Goal: Information Seeking & Learning: Learn about a topic

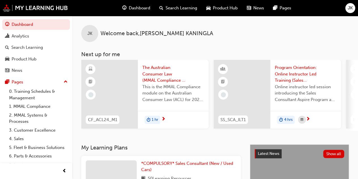
drag, startPoint x: 130, startPoint y: 31, endPoint x: 140, endPoint y: 37, distance: 12.0
click at [138, 35] on span "Welcome back , [PERSON_NAME]" at bounding box center [156, 33] width 113 height 7
click at [164, 8] on div "Search Learning" at bounding box center [178, 8] width 47 height 12
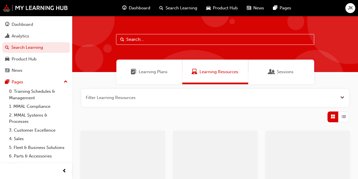
click at [137, 38] on input "text" at bounding box center [215, 39] width 198 height 11
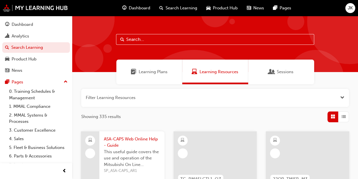
paste input "S446"
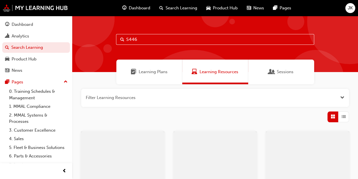
type input "S446"
click at [141, 69] on span "Learning Plans" at bounding box center [153, 71] width 29 height 7
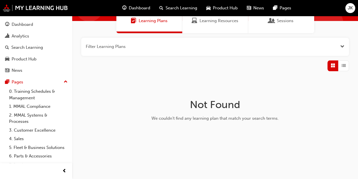
scroll to position [53, 0]
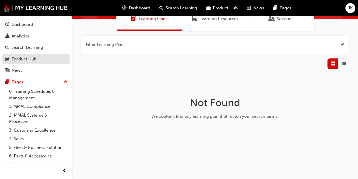
click at [37, 59] on div "Product Hub" at bounding box center [36, 58] width 62 height 7
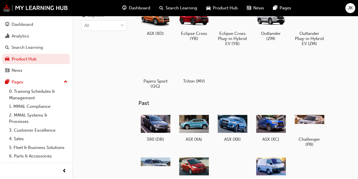
scroll to position [85, 0]
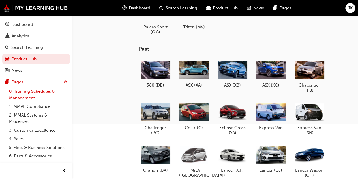
click at [24, 92] on link "0. Training Schedules & Management" at bounding box center [38, 94] width 63 height 15
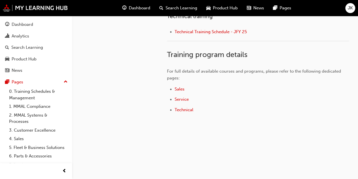
click at [132, 8] on span "Dashboard" at bounding box center [140, 8] width 22 height 7
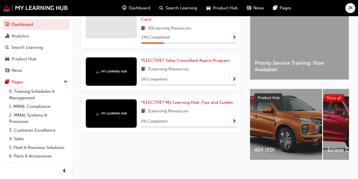
scroll to position [159, 0]
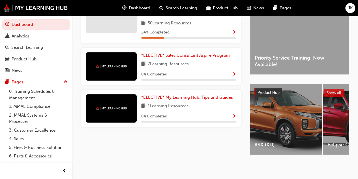
click at [338, 89] on button "Show all" at bounding box center [333, 93] width 21 height 8
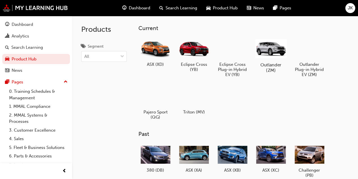
click at [278, 55] on div at bounding box center [270, 48] width 31 height 22
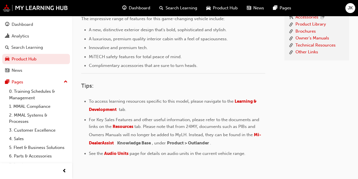
scroll to position [195, 0]
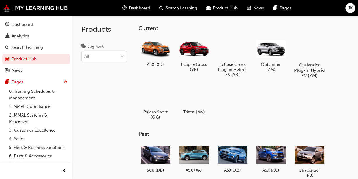
click at [299, 67] on h5 "Outlander Plug-in Hybrid EV (ZM)" at bounding box center [308, 70] width 31 height 16
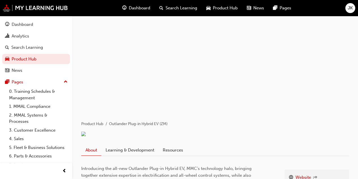
scroll to position [141, 0]
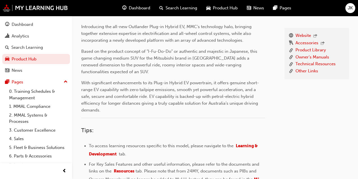
click at [115, 14] on link "Learning & Development" at bounding box center [129, 8] width 57 height 11
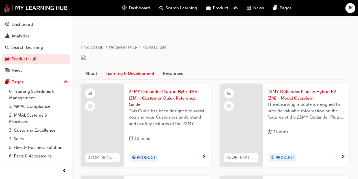
scroll to position [28, 0]
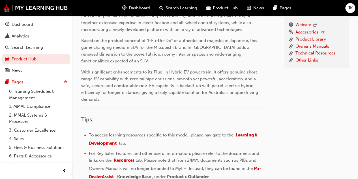
scroll to position [222, 0]
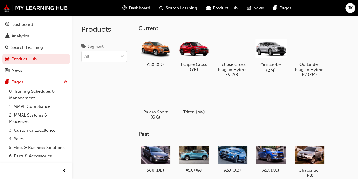
click at [263, 55] on div at bounding box center [270, 48] width 31 height 22
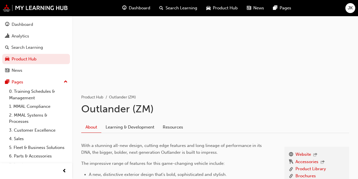
scroll to position [85, 0]
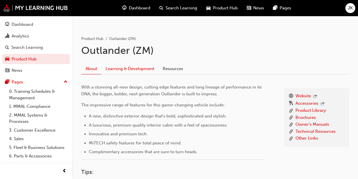
click at [117, 67] on link "Learning & Development" at bounding box center [129, 68] width 57 height 11
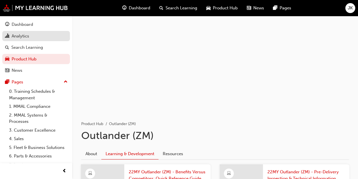
click at [27, 37] on div "Analytics" at bounding box center [21, 36] width 18 height 7
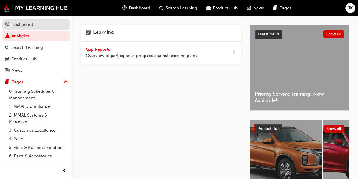
click at [23, 22] on div "Dashboard" at bounding box center [23, 24] width 22 height 7
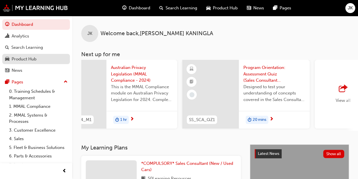
click at [22, 60] on div "Product Hub" at bounding box center [24, 59] width 25 height 7
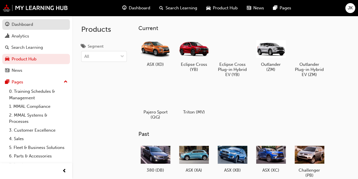
click at [22, 27] on div "Dashboard" at bounding box center [23, 24] width 22 height 7
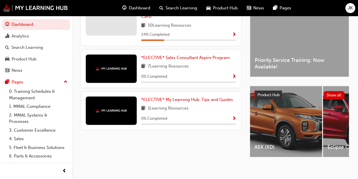
scroll to position [159, 0]
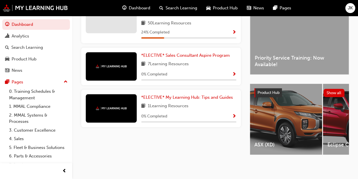
drag, startPoint x: 27, startPoint y: 0, endPoint x: 187, endPoint y: 163, distance: 227.9
click at [186, 167] on div "JK Welcome back , JANITH KANINGLA Next up for me CF_ACL24_M1 The Australian Con…" at bounding box center [179, 12] width 358 height 334
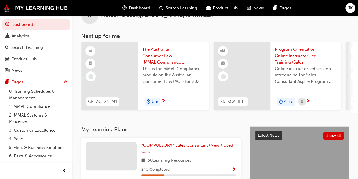
scroll to position [0, 0]
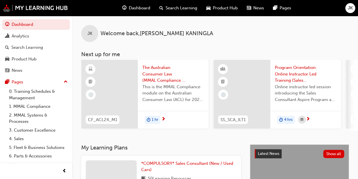
click at [166, 8] on span "Search Learning" at bounding box center [182, 8] width 32 height 7
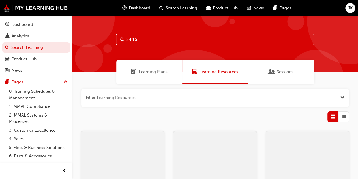
click at [149, 42] on input "S446" at bounding box center [215, 39] width 198 height 11
type input "S446 outlander modules"
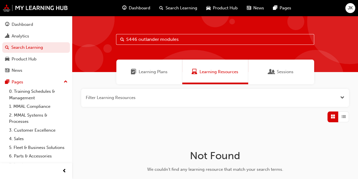
click at [157, 76] on div "Learning Plans" at bounding box center [149, 71] width 66 height 25
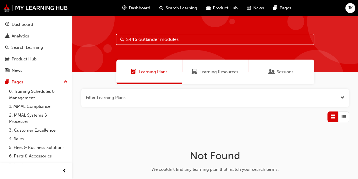
click at [185, 38] on input "S446 outlander modules" at bounding box center [215, 39] width 198 height 11
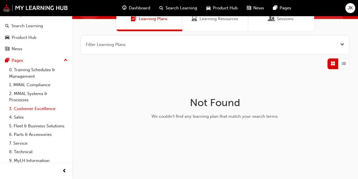
scroll to position [38, 0]
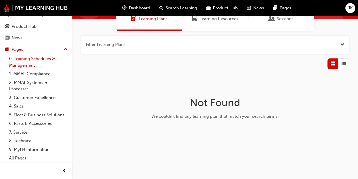
click at [39, 59] on link "0. Training Schedules & Management" at bounding box center [38, 61] width 63 height 15
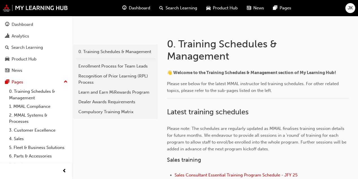
scroll to position [85, 0]
click at [95, 113] on div "Compulsory Training Matrix" at bounding box center [115, 111] width 74 height 7
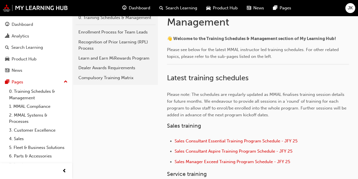
scroll to position [89, 0]
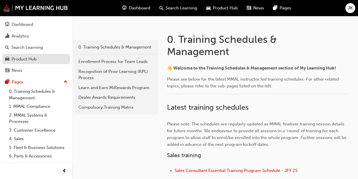
click at [19, 58] on div "Product Hub" at bounding box center [24, 59] width 25 height 7
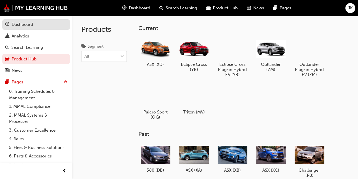
click at [20, 24] on div "Dashboard" at bounding box center [23, 24] width 22 height 7
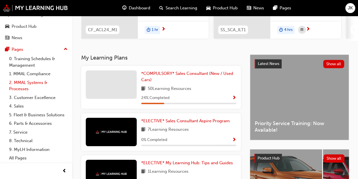
scroll to position [5, 0]
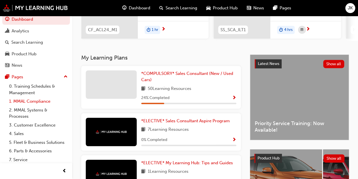
click at [41, 102] on link "1. MMAL Compliance" at bounding box center [38, 101] width 63 height 9
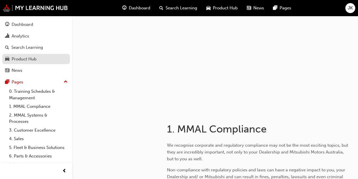
click at [34, 63] on link "Product Hub" at bounding box center [36, 59] width 68 height 10
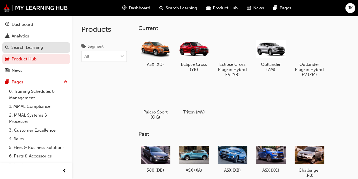
click at [35, 50] on div "Search Learning" at bounding box center [27, 47] width 32 height 7
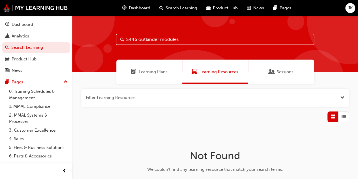
click at [148, 66] on div "Learning Plans" at bounding box center [149, 71] width 66 height 25
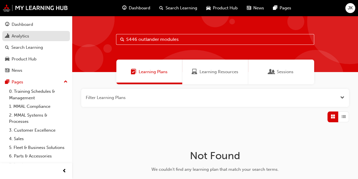
click at [24, 40] on link "Analytics" at bounding box center [36, 36] width 68 height 10
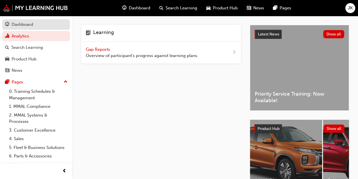
click at [24, 26] on div "Dashboard" at bounding box center [23, 24] width 22 height 7
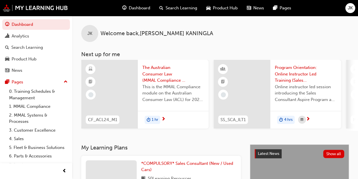
click at [124, 78] on div at bounding box center [109, 94] width 57 height 68
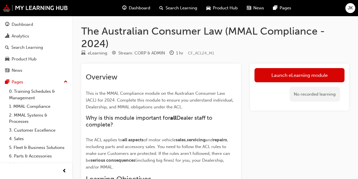
click at [139, 10] on span "Dashboard" at bounding box center [140, 8] width 22 height 7
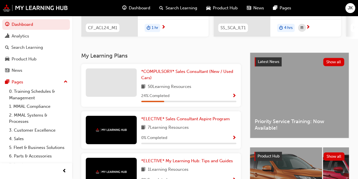
scroll to position [88, 0]
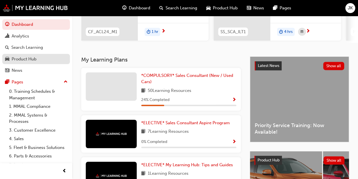
click at [27, 64] on link "Product Hub" at bounding box center [36, 59] width 68 height 10
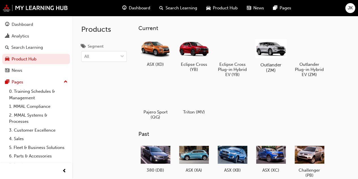
click at [268, 50] on div at bounding box center [270, 48] width 31 height 22
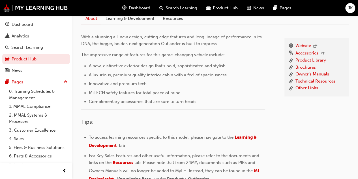
scroll to position [82, 0]
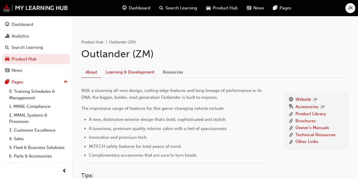
click at [129, 72] on link "Learning & Development" at bounding box center [129, 72] width 57 height 11
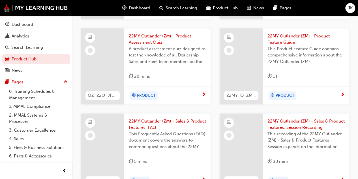
scroll to position [227, 0]
click at [25, 27] on div "Dashboard" at bounding box center [23, 24] width 22 height 7
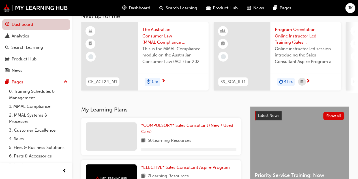
scroll to position [159, 0]
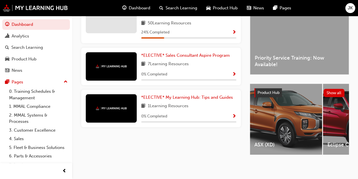
click at [138, 10] on span "Dashboard" at bounding box center [140, 8] width 22 height 7
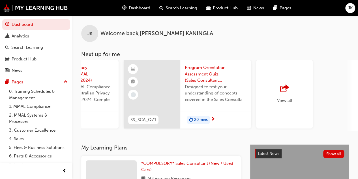
scroll to position [0, 517]
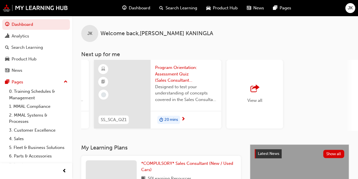
click at [256, 96] on div "View all" at bounding box center [254, 94] width 15 height 19
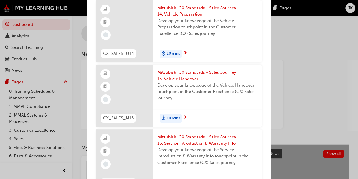
scroll to position [1068, 0]
click at [287, 106] on div "Next up for me CF_ACL24_M1 The Australian Consumer Law (MMAL Compliance - 2024)…" at bounding box center [179, 89] width 358 height 179
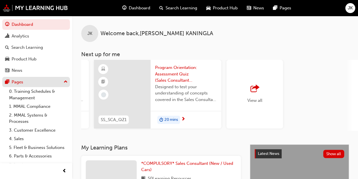
click at [36, 82] on div "Pages" at bounding box center [36, 81] width 62 height 7
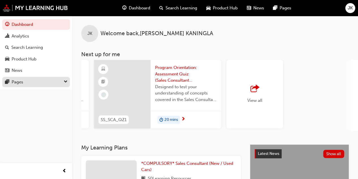
click at [36, 82] on div "Pages" at bounding box center [36, 81] width 62 height 7
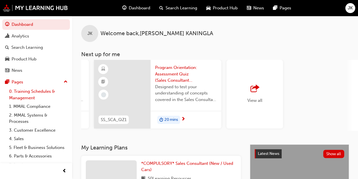
click at [45, 92] on link "0. Training Schedules & Management" at bounding box center [38, 94] width 63 height 15
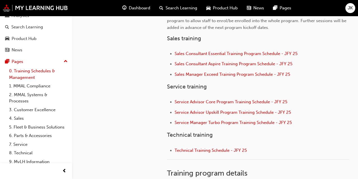
scroll to position [38, 0]
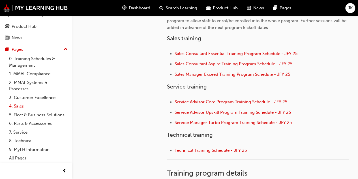
click at [20, 103] on link "4. Sales" at bounding box center [38, 106] width 63 height 9
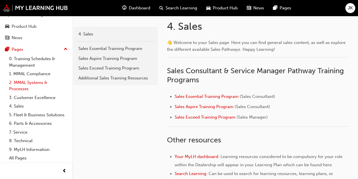
scroll to position [38, 0]
click at [16, 158] on link "All Pages" at bounding box center [38, 157] width 63 height 9
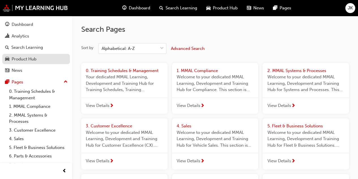
click at [14, 60] on div "Product Hub" at bounding box center [24, 59] width 25 height 7
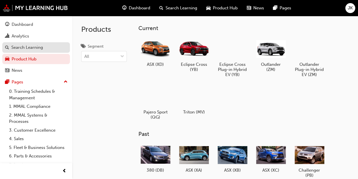
click at [23, 50] on div "Search Learning" at bounding box center [36, 47] width 62 height 7
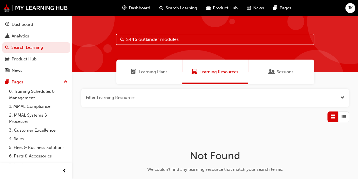
click at [147, 75] on div "Learning Plans" at bounding box center [149, 71] width 66 height 25
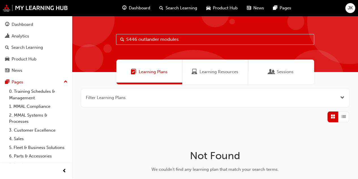
click at [200, 103] on button "button" at bounding box center [215, 98] width 268 height 18
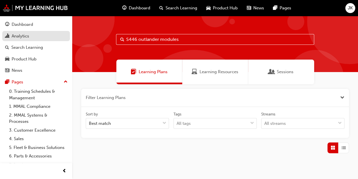
click at [17, 34] on div "Analytics" at bounding box center [21, 36] width 18 height 7
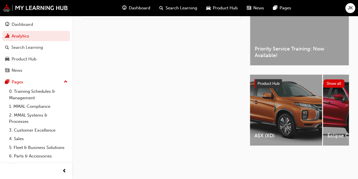
scroll to position [0, 33]
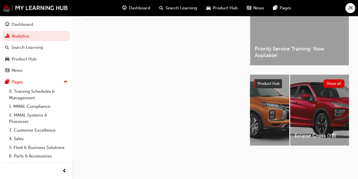
drag, startPoint x: 267, startPoint y: 146, endPoint x: 279, endPoint y: 146, distance: 12.7
click at [300, 153] on div "Latest News Show all Priority Service Training: Now Available! Product Hub Show…" at bounding box center [299, 67] width 99 height 175
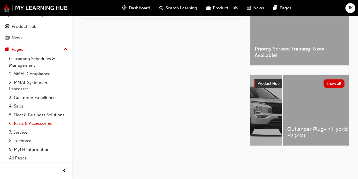
scroll to position [10, 0]
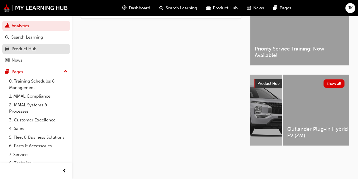
click at [24, 53] on link "Product Hub" at bounding box center [36, 49] width 68 height 10
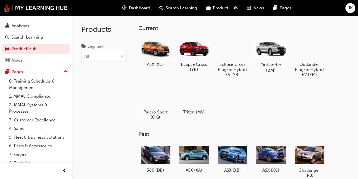
click at [272, 57] on div at bounding box center [270, 48] width 31 height 22
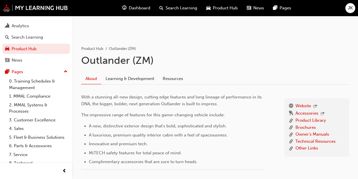
scroll to position [113, 0]
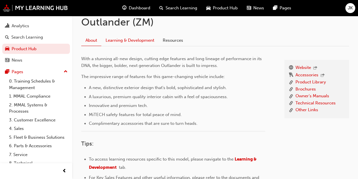
click at [125, 37] on link "Learning & Development" at bounding box center [129, 40] width 57 height 11
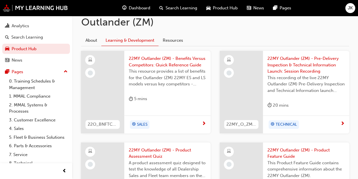
scroll to position [113, 0]
click at [185, 123] on div "SALES" at bounding box center [165, 124] width 73 height 8
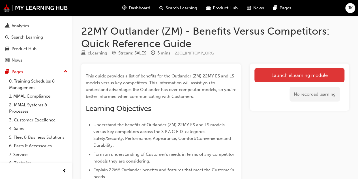
click at [291, 80] on link "Launch eLearning module" at bounding box center [299, 75] width 90 height 14
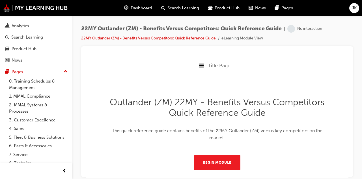
scroll to position [10, 0]
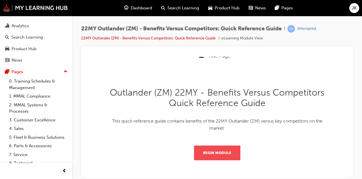
click at [214, 156] on button "Begin Module" at bounding box center [217, 152] width 46 height 15
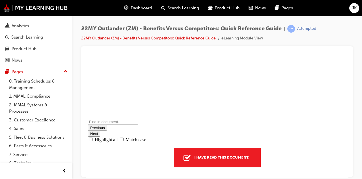
scroll to position [0, 0]
type input "2"
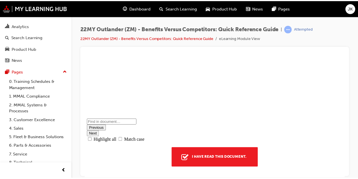
scroll to position [85, 0]
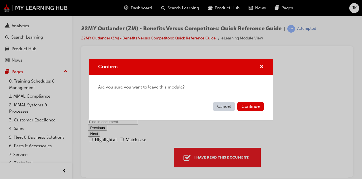
click at [221, 108] on button "Cancel" at bounding box center [224, 106] width 22 height 9
click at [224, 106] on button "Cancel" at bounding box center [224, 106] width 22 height 9
click at [244, 108] on button "Continue" at bounding box center [250, 106] width 27 height 9
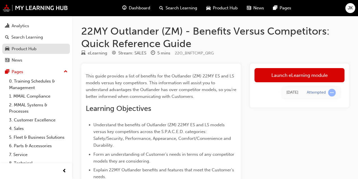
click at [18, 47] on div "Product Hub" at bounding box center [24, 49] width 25 height 7
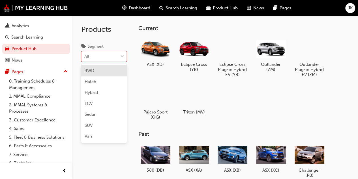
click at [107, 53] on div "All" at bounding box center [100, 57] width 37 height 10
click at [85, 54] on input "Segment option 4WD focused, 1 of 7. 7 results available. Use Up and Down to cho…" at bounding box center [84, 56] width 1 height 5
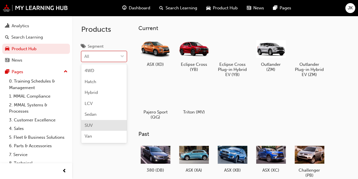
click at [89, 121] on div "SUV" at bounding box center [104, 125] width 46 height 11
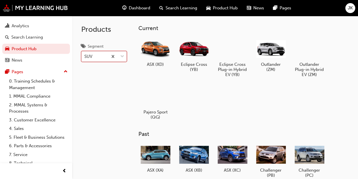
click at [97, 55] on div "SUV" at bounding box center [95, 57] width 26 height 10
click at [85, 55] on input "Segment option SUV, selected. 0 results available. Select is focused ,type to r…" at bounding box center [84, 56] width 1 height 5
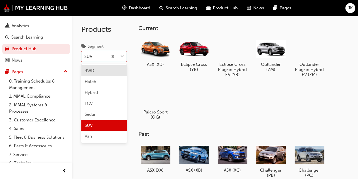
click at [98, 71] on div "4WD" at bounding box center [104, 70] width 46 height 11
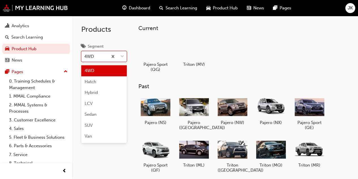
click at [100, 53] on div "4WD" at bounding box center [95, 57] width 26 height 10
click at [85, 54] on input "Segment option 4WD, selected. option 4WD focused, 1 of 7. 7 results available. …" at bounding box center [84, 56] width 1 height 5
drag, startPoint x: 286, startPoint y: 75, endPoint x: 280, endPoint y: 74, distance: 6.0
click at [285, 75] on div "Pajero Sport (QG) Triton (MV)" at bounding box center [243, 57] width 211 height 42
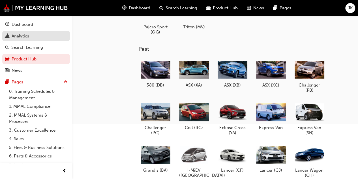
click at [20, 31] on button "Dashboard Analytics Search Learning Product Hub News Pages" at bounding box center [36, 47] width 68 height 59
click at [20, 35] on div "Analytics" at bounding box center [21, 36] width 18 height 7
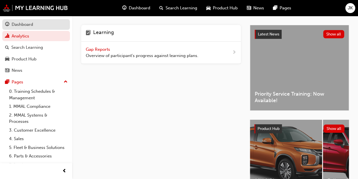
click at [22, 28] on div "Dashboard" at bounding box center [36, 24] width 62 height 7
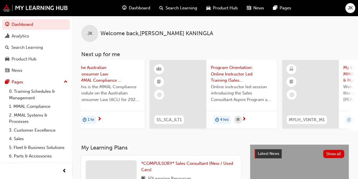
scroll to position [0, 65]
click at [170, 37] on div "JK Welcome back , JANITH KANINGLA" at bounding box center [215, 29] width 286 height 26
click at [346, 8] on div "JK" at bounding box center [350, 8] width 10 height 10
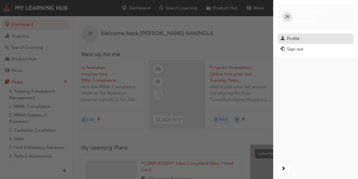
click at [295, 36] on div "Profile" at bounding box center [293, 38] width 13 height 7
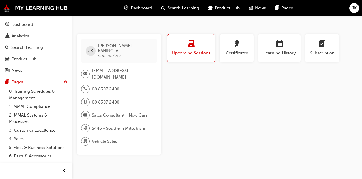
click at [111, 53] on span "0005983212" at bounding box center [109, 55] width 23 height 5
click at [127, 49] on span "JANITH KANINGLA 0005983212" at bounding box center [125, 50] width 55 height 15
click at [135, 51] on span "JANITH KANINGLA 0005983212" at bounding box center [125, 50] width 55 height 15
click at [131, 54] on div "JK JANITH KANINGLA 0005983212" at bounding box center [119, 50] width 76 height 24
click at [108, 125] on span "S446 - Southern Mitsubishi" at bounding box center [118, 128] width 53 height 7
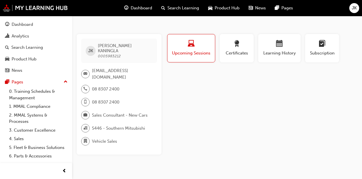
click at [123, 125] on span "S446 - Southern Mitsubishi" at bounding box center [118, 128] width 53 height 7
click at [124, 125] on span "S446 - Southern Mitsubishi" at bounding box center [118, 128] width 53 height 7
click at [111, 125] on span "S446 - Southern Mitsubishi" at bounding box center [118, 128] width 53 height 7
click at [101, 125] on span "S446 - Southern Mitsubishi" at bounding box center [118, 128] width 53 height 7
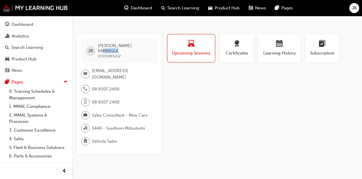
drag, startPoint x: 119, startPoint y: 44, endPoint x: 146, endPoint y: 47, distance: 27.4
click at [146, 47] on div "JK JANITH KANINGLA 0005983212" at bounding box center [119, 50] width 76 height 24
click at [120, 47] on span "JANITH KANINGLA" at bounding box center [125, 48] width 55 height 10
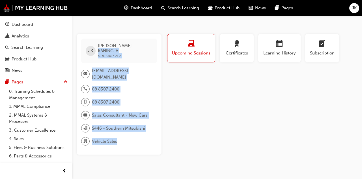
drag, startPoint x: 113, startPoint y: 45, endPoint x: 160, endPoint y: 49, distance: 47.7
click at [160, 49] on div "JK JANITH KANINGLA 0005983212 jkalinga@australianmotors.com.au 08 8307 2400 08 …" at bounding box center [217, 94] width 290 height 120
click at [133, 51] on span "JANITH KANINGLA 0005983212" at bounding box center [125, 50] width 55 height 15
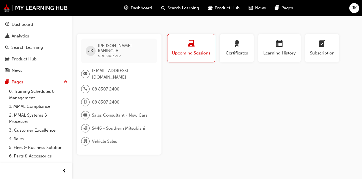
click at [191, 91] on div "Profile Upcoming Sessions Certificates Learning History Subscription JK JANITH …" at bounding box center [262, 94] width 192 height 120
click at [241, 63] on div "Certificates" at bounding box center [237, 50] width 38 height 33
click at [243, 56] on button "Certificates" at bounding box center [237, 48] width 34 height 28
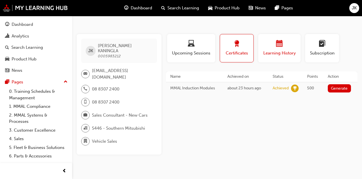
click at [270, 52] on span "Learning History" at bounding box center [280, 53] width 34 height 7
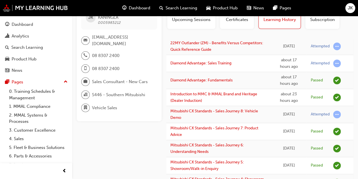
scroll to position [18, 0]
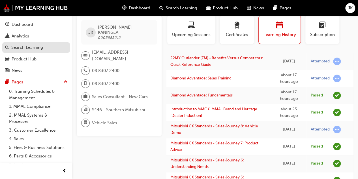
click at [18, 47] on div "Search Learning" at bounding box center [27, 47] width 32 height 7
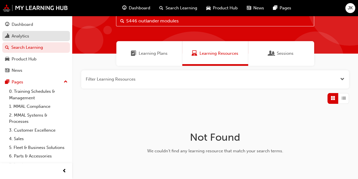
click at [22, 33] on div "Analytics" at bounding box center [36, 36] width 62 height 7
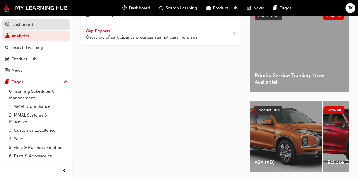
click at [21, 25] on div "Dashboard" at bounding box center [23, 24] width 22 height 7
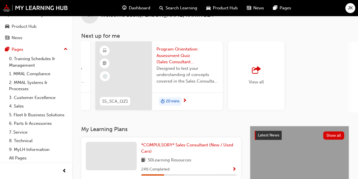
scroll to position [0, 517]
click at [262, 81] on div "View all" at bounding box center [254, 75] width 57 height 68
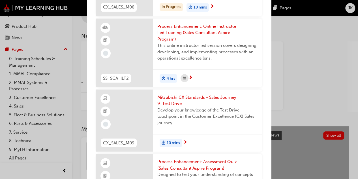
scroll to position [566, 0]
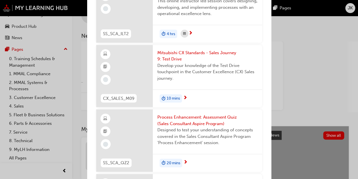
click at [319, 27] on div "Next up for me CF_ACL24_M1 The Australian Consumer Law (MMAL Compliance - 2024)…" at bounding box center [179, 89] width 358 height 179
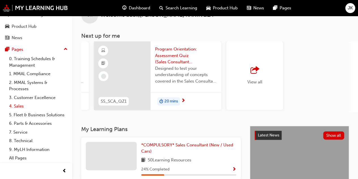
scroll to position [0, 0]
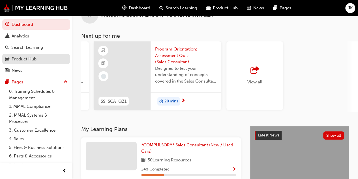
click at [27, 60] on div "Product Hub" at bounding box center [24, 59] width 25 height 7
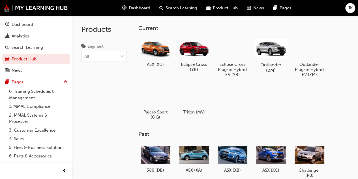
click at [276, 64] on h5 "Outlander (ZM)" at bounding box center [270, 67] width 31 height 11
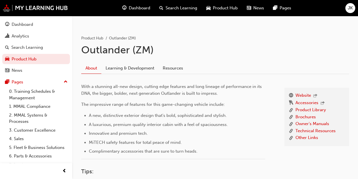
scroll to position [53, 0]
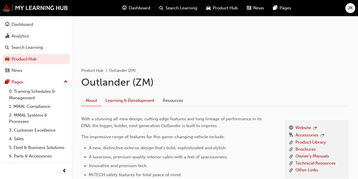
click at [136, 98] on link "Learning & Development" at bounding box center [129, 100] width 57 height 11
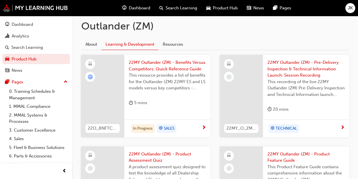
scroll to position [110, 0]
click at [175, 45] on link "Resources" at bounding box center [172, 43] width 29 height 11
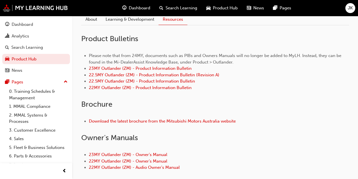
scroll to position [96, 0]
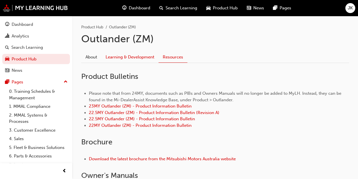
click at [122, 54] on link "Learning & Development" at bounding box center [129, 57] width 57 height 11
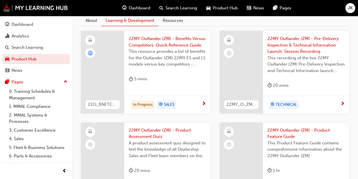
scroll to position [125, 0]
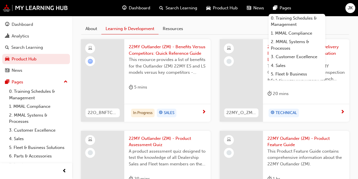
click at [166, 8] on span "Search Learning" at bounding box center [182, 8] width 32 height 7
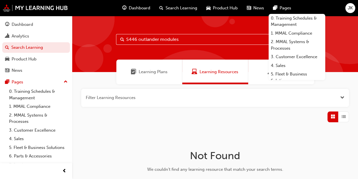
drag, startPoint x: 180, startPoint y: 39, endPoint x: 96, endPoint y: 37, distance: 83.8
click at [98, 37] on div "S446 outlander modules" at bounding box center [215, 44] width 286 height 56
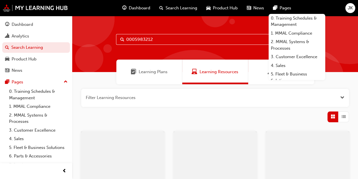
type input "0005983212"
click at [180, 68] on div "Learning Plans" at bounding box center [149, 71] width 66 height 25
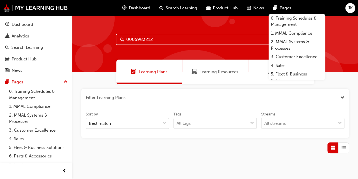
click at [173, 69] on div "Learning Plans" at bounding box center [149, 71] width 66 height 25
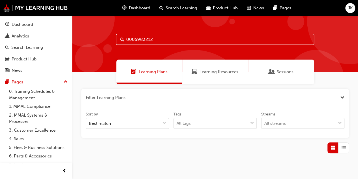
drag, startPoint x: 154, startPoint y: 42, endPoint x: 114, endPoint y: 37, distance: 39.7
click at [114, 37] on div "0005983212" at bounding box center [215, 44] width 286 height 56
type input "25MY Outlander (ZM) - Product Assessment Quiz"
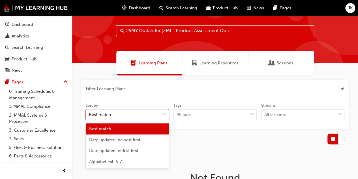
click at [161, 123] on body "Your version of Internet Explorer is outdated and not supported. Please upgrade…" at bounding box center [179, 80] width 358 height 179
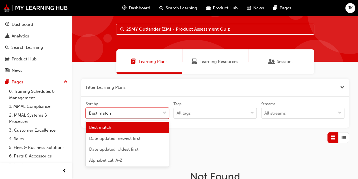
scroll to position [11, 0]
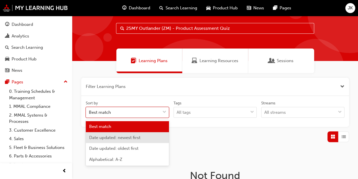
drag, startPoint x: 138, startPoint y: 137, endPoint x: 138, endPoint y: 134, distance: 3.1
click at [138, 134] on div "Date updated: newest first" at bounding box center [127, 137] width 83 height 11
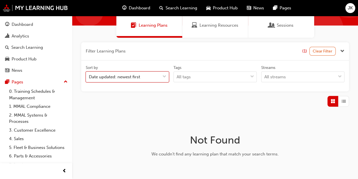
scroll to position [68, 0]
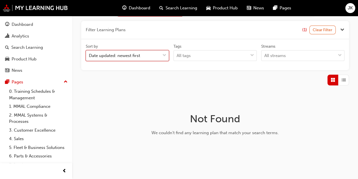
click at [127, 53] on div "Date updated: newest first" at bounding box center [114, 55] width 51 height 7
click at [89, 53] on input "Sort by option Date updated: newest first, selected. 0 results available. Selec…" at bounding box center [89, 55] width 1 height 5
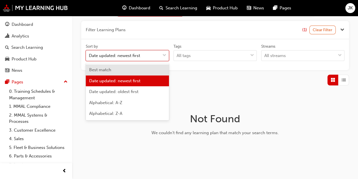
click at [114, 70] on div "Best match" at bounding box center [127, 69] width 83 height 11
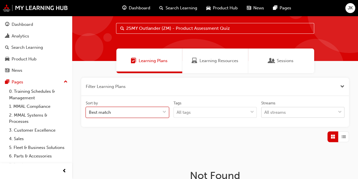
click at [302, 114] on body "Your version of Internet Explorer is outdated and not supported. Please upgrade…" at bounding box center [179, 78] width 358 height 179
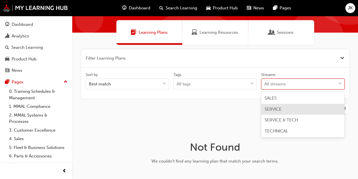
scroll to position [15, 0]
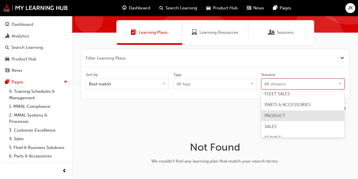
click at [290, 115] on div "PRODUCT" at bounding box center [302, 115] width 83 height 11
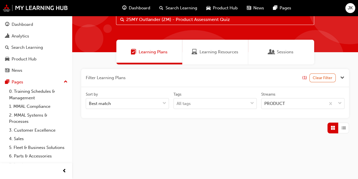
scroll to position [39, 0]
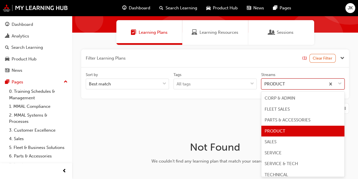
click at [283, 84] on div "PRODUCT" at bounding box center [274, 84] width 21 height 7
click at [265, 84] on input "Streams option PRODUCT focused, 4 of 8. 8 results available. Use Up and Down to…" at bounding box center [264, 83] width 1 height 5
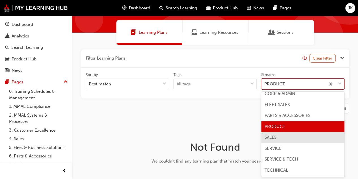
click at [279, 133] on div "SALES" at bounding box center [302, 137] width 83 height 11
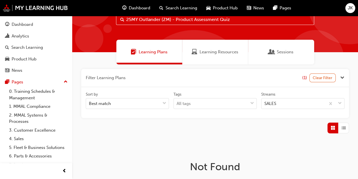
scroll to position [39, 0]
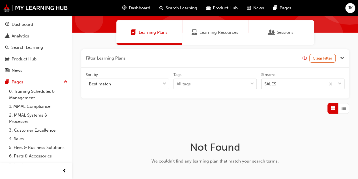
click at [276, 83] on div "SALES" at bounding box center [270, 84] width 12 height 7
click at [265, 83] on input "Streams SALES" at bounding box center [264, 83] width 1 height 5
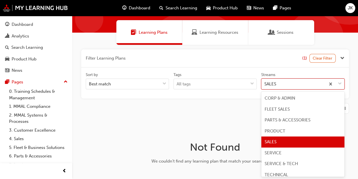
scroll to position [5, 0]
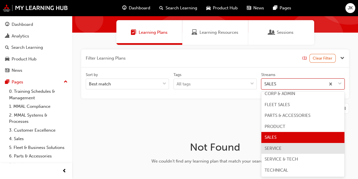
click at [276, 145] on span "SERVICE" at bounding box center [273, 147] width 17 height 5
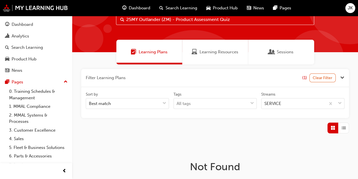
scroll to position [39, 0]
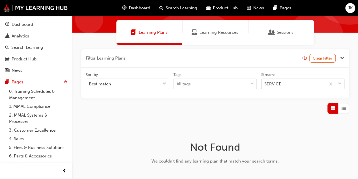
click at [276, 85] on div "SERVICE" at bounding box center [272, 84] width 17 height 7
click at [265, 85] on input "Streams SERVICE" at bounding box center [264, 83] width 1 height 5
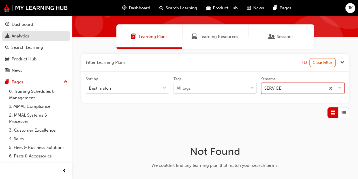
scroll to position [0, 0]
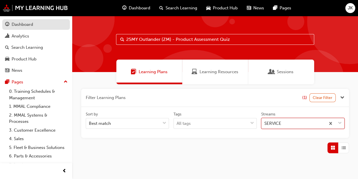
click at [35, 28] on div "Dashboard" at bounding box center [36, 24] width 62 height 7
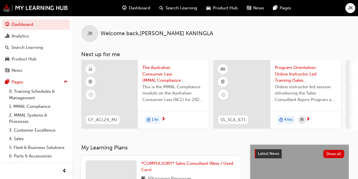
click at [175, 15] on div "Dashboard Search Learning Product Hub News Pages" at bounding box center [206, 8] width 183 height 16
click at [172, 12] on div "Search Learning" at bounding box center [178, 8] width 47 height 12
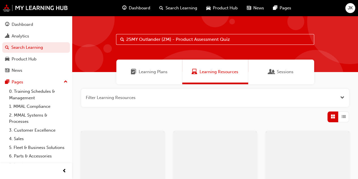
click at [171, 36] on input "25MY Outlander (ZM) - Product Assessment Quiz" at bounding box center [215, 39] width 198 height 11
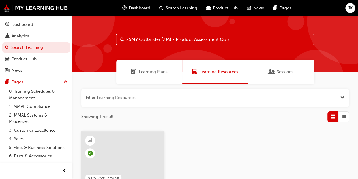
click at [250, 35] on input "25MY Outlander (ZM) - Product Assessment Quiz" at bounding box center [215, 39] width 198 height 11
drag, startPoint x: 244, startPoint y: 39, endPoint x: 162, endPoint y: 39, distance: 82.4
click at [162, 39] on input "25MY Outlander (ZM) - Product Assessment Quiz" at bounding box center [215, 39] width 198 height 11
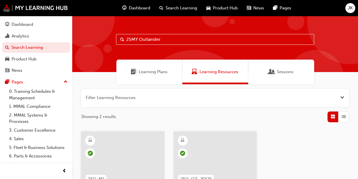
click at [166, 42] on input "25MY Outlander" at bounding box center [215, 39] width 198 height 11
click at [148, 33] on div "25MY Outlander" at bounding box center [215, 44] width 286 height 56
click at [151, 37] on input "25MY Outlander" at bounding box center [215, 39] width 198 height 11
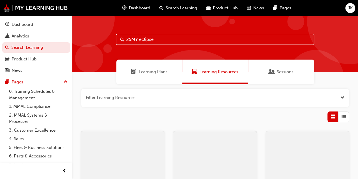
type input "25MY eclipse"
drag, startPoint x: 168, startPoint y: 37, endPoint x: 82, endPoint y: 32, distance: 86.8
click at [82, 32] on div "25MY eclipse" at bounding box center [215, 44] width 286 height 56
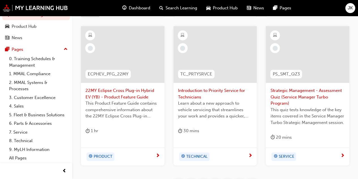
scroll to position [255, 0]
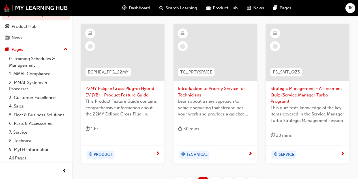
click at [135, 60] on div at bounding box center [122, 52] width 83 height 57
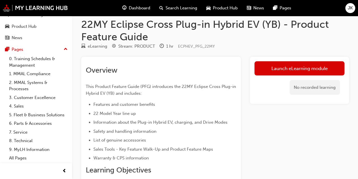
scroll to position [5, 0]
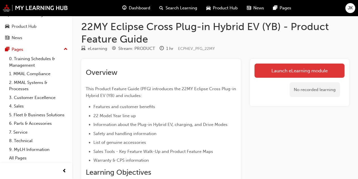
click at [295, 74] on link "Launch eLearning module" at bounding box center [299, 70] width 90 height 14
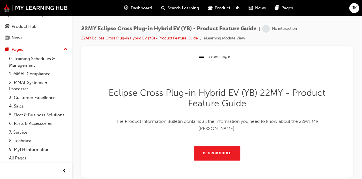
scroll to position [10, 0]
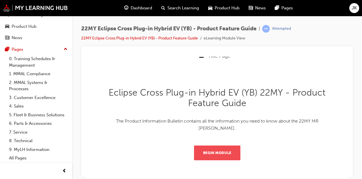
click at [220, 150] on button "Begin Module" at bounding box center [217, 152] width 46 height 15
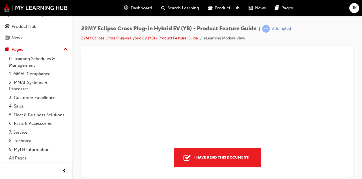
scroll to position [2462, 0]
type input "31"
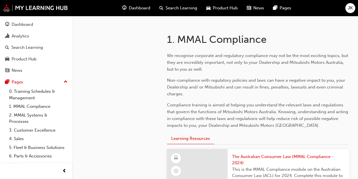
scroll to position [113, 0]
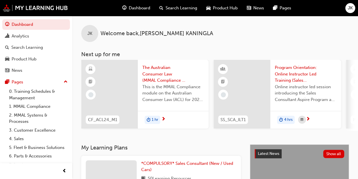
click at [165, 7] on div "Search Learning" at bounding box center [178, 8] width 47 height 12
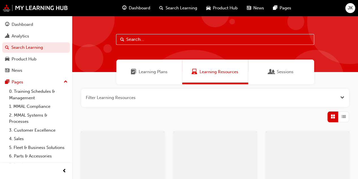
drag, startPoint x: 149, startPoint y: 38, endPoint x: 148, endPoint y: 42, distance: 3.8
click at [149, 40] on input "text" at bounding box center [215, 39] width 198 height 11
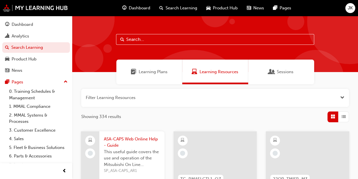
paste input "25MY Outlander"
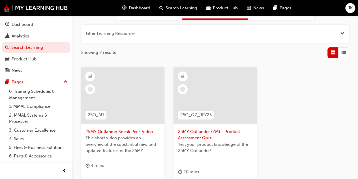
scroll to position [85, 0]
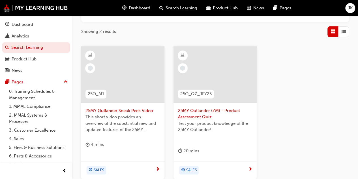
type input "25MY Outlander"
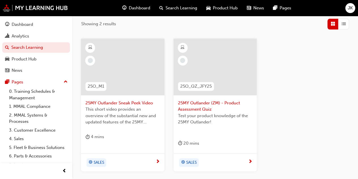
scroll to position [113, 0]
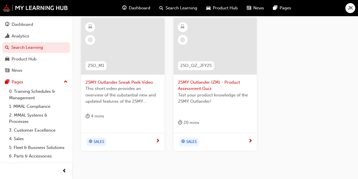
click at [132, 140] on div "SALES" at bounding box center [120, 141] width 70 height 8
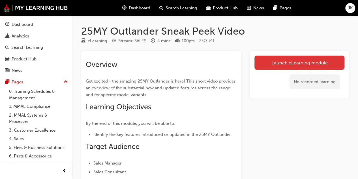
click at [284, 61] on link "Launch eLearning module" at bounding box center [299, 62] width 90 height 14
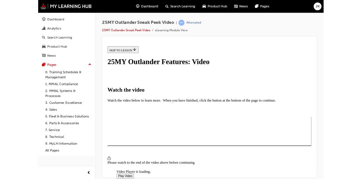
scroll to position [108, 0]
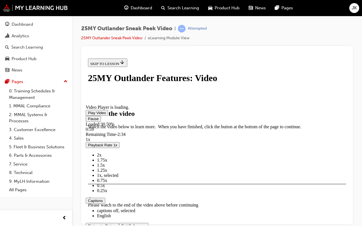
click at [171, 98] on video "Video player" at bounding box center [128, 77] width 85 height 42
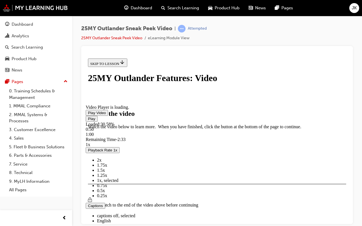
click at [166, 137] on div "Loaded : 30.58% 0:50 1:00" at bounding box center [217, 129] width 263 height 15
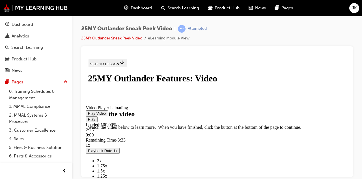
scroll to position [182, 0]
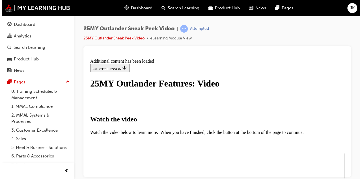
scroll to position [236, 0]
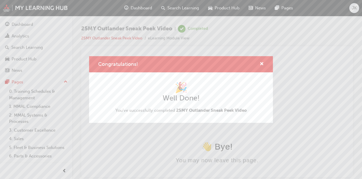
scroll to position [0, 0]
click at [261, 62] on span "cross-icon" at bounding box center [262, 64] width 4 height 5
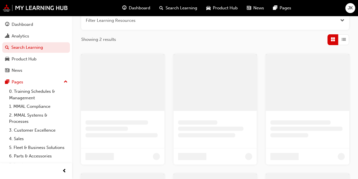
scroll to position [113, 0]
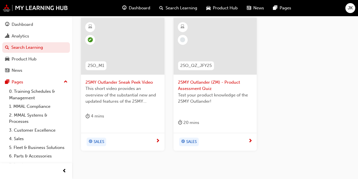
click at [224, 143] on div "SALES" at bounding box center [213, 141] width 70 height 8
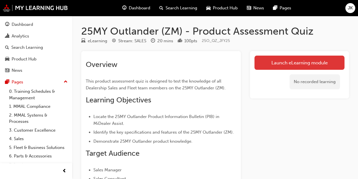
click at [280, 64] on link "Launch eLearning module" at bounding box center [299, 62] width 90 height 14
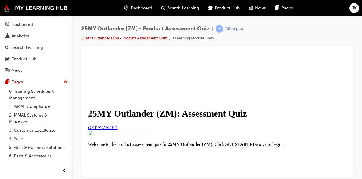
scroll to position [28, 0]
click at [118, 129] on span "GET STARTED" at bounding box center [103, 127] width 30 height 5
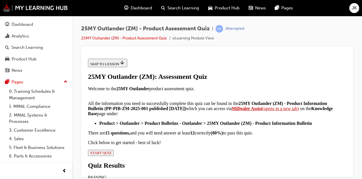
scroll to position [183, 0]
click at [111, 150] on span "START QUIZ" at bounding box center [100, 152] width 21 height 4
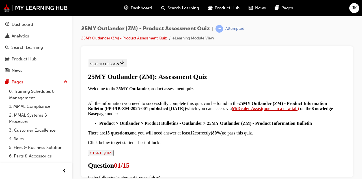
radio input "true"
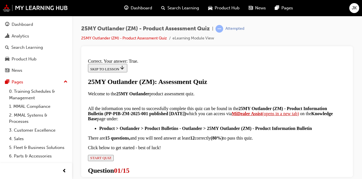
scroll to position [157, 0]
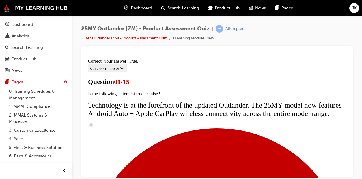
scroll to position [113, 0]
radio input "true"
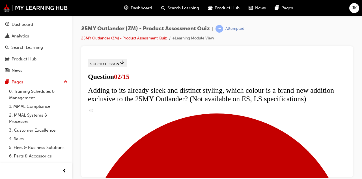
scroll to position [85, 0]
checkbox input "true"
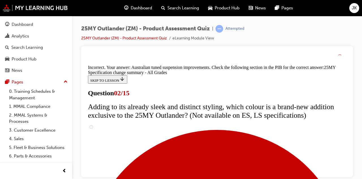
scroll to position [295, 0]
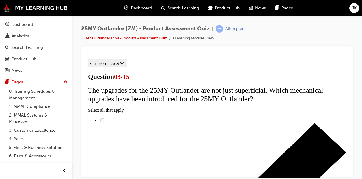
scroll to position [113, 0]
radio input "true"
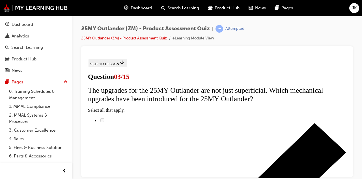
radio input "true"
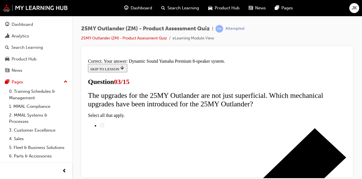
scroll to position [179, 0]
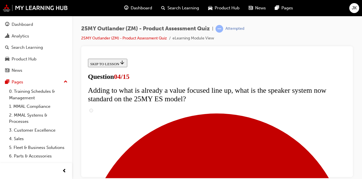
scroll to position [113, 0]
checkbox input "true"
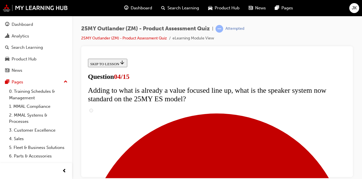
checkbox input "true"
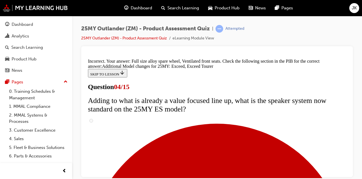
scroll to position [318, 0]
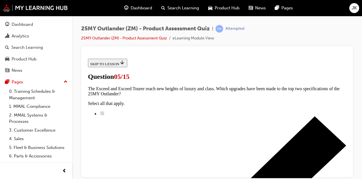
scroll to position [85, 0]
radio input "true"
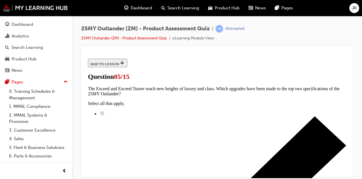
radio input "true"
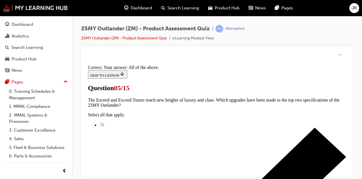
scroll to position [228, 0]
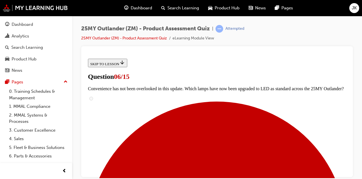
scroll to position [170, 0]
radio input "true"
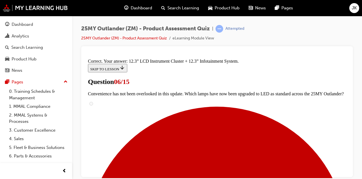
scroll to position [292, 0]
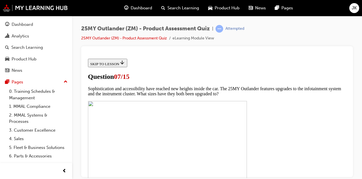
scroll to position [198, 0]
checkbox input "true"
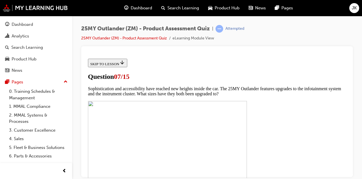
checkbox input "true"
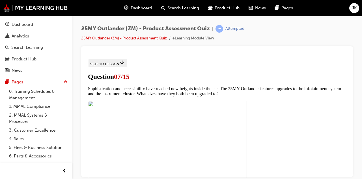
scroll to position [255, 0]
checkbox input "true"
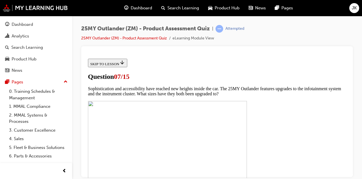
checkbox input "true"
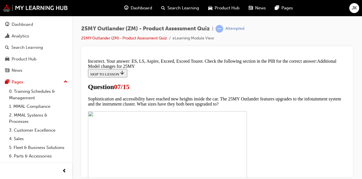
scroll to position [364, 0]
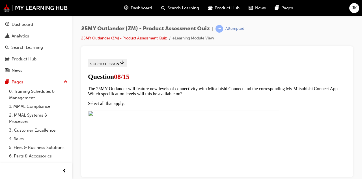
scroll to position [113, 0]
radio input "true"
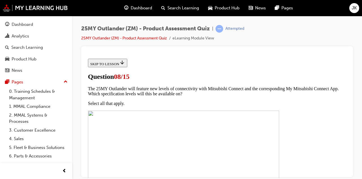
radio input "true"
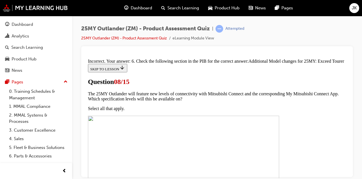
scroll to position [225, 0]
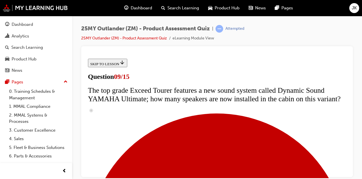
scroll to position [340, 0]
radio input "true"
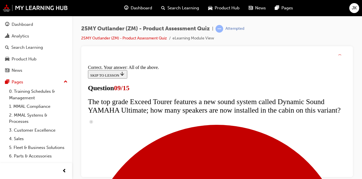
scroll to position [389, 0]
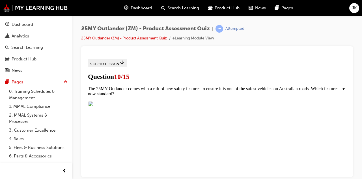
scroll to position [255, 0]
checkbox input "true"
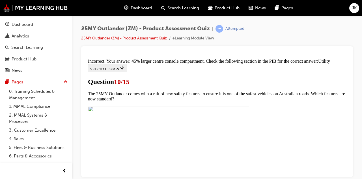
scroll to position [361, 0]
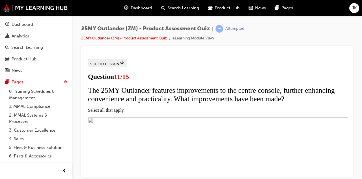
scroll to position [113, 0]
checkbox input "true"
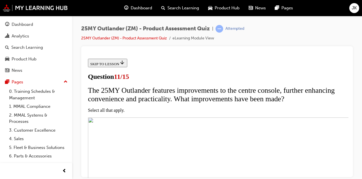
checkbox input "true"
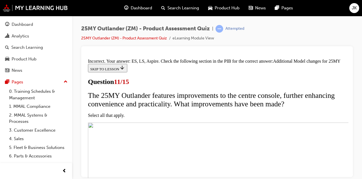
scroll to position [257, 0]
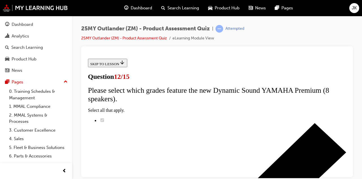
scroll to position [54, 0]
radio input "true"
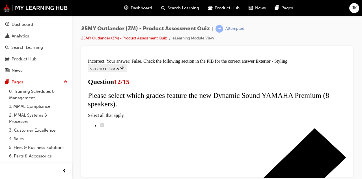
scroll to position [199, 0]
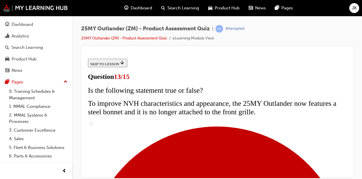
scroll to position [170, 0]
radio input "true"
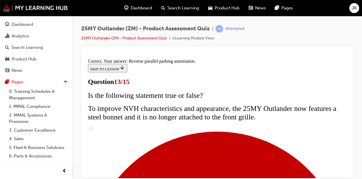
scroll to position [228, 0]
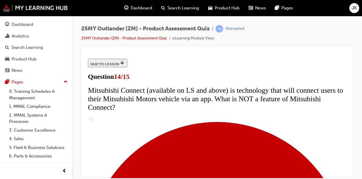
scroll to position [255, 0]
radio input "true"
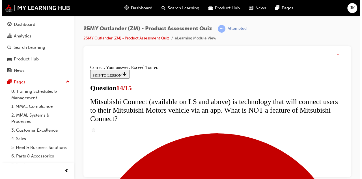
scroll to position [307, 0]
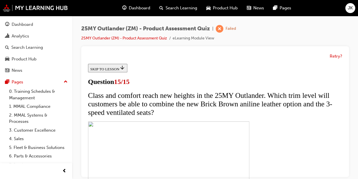
scroll to position [174, 0]
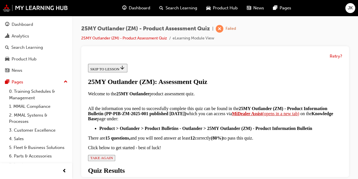
scroll to position [183, 0]
click at [113, 155] on span "TAKE AGAIN" at bounding box center [101, 157] width 23 height 4
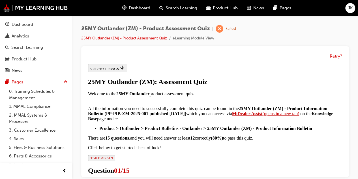
radio input "true"
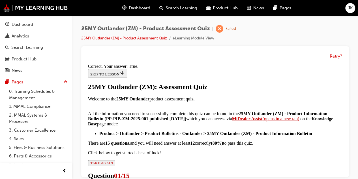
scroll to position [157, 0]
drag, startPoint x: 214, startPoint y: 149, endPoint x: 218, endPoint y: 157, distance: 9.2
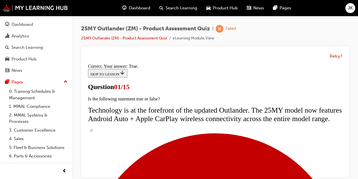
scroll to position [113, 0]
radio input "true"
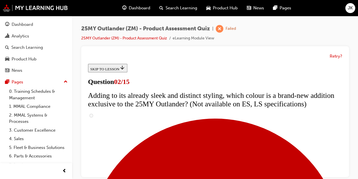
scroll to position [113, 0]
checkbox input "true"
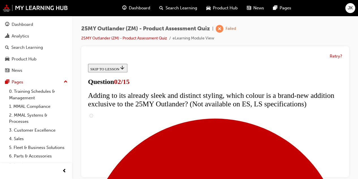
checkbox input "true"
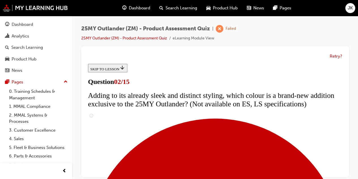
checkbox input "true"
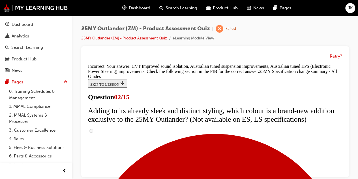
scroll to position [295, 0]
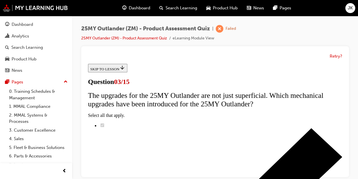
scroll to position [113, 0]
radio input "true"
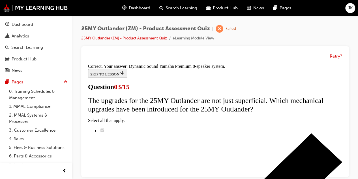
scroll to position [179, 0]
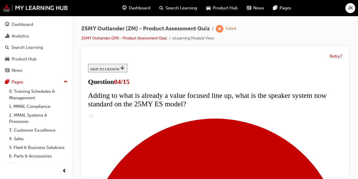
scroll to position [113, 0]
checkbox input "true"
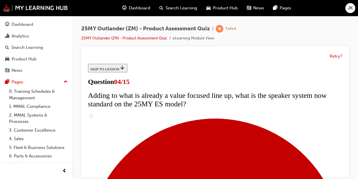
checkbox input "true"
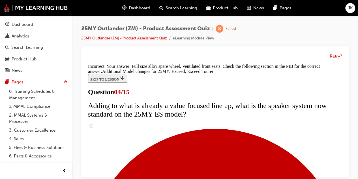
scroll to position [318, 0]
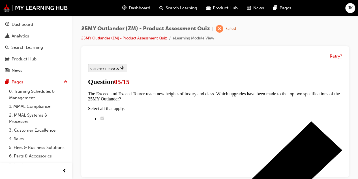
click at [332, 56] on button "Retry?" at bounding box center [336, 56] width 12 height 7
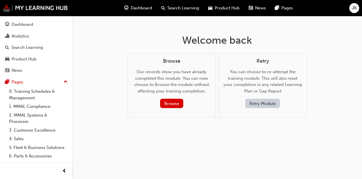
click at [269, 104] on button "Retry Module" at bounding box center [262, 102] width 35 height 9
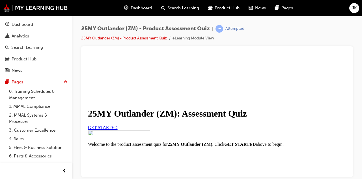
scroll to position [57, 0]
click at [118, 125] on span "GET STARTED" at bounding box center [103, 127] width 30 height 5
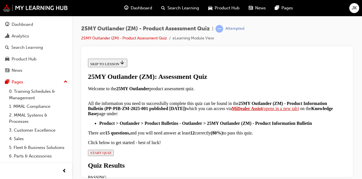
scroll to position [183, 0]
click at [157, 144] on div "25MY Outlander (ZM): Assessment Quiz Welcome to the 25MY Outlander product asse…" at bounding box center [217, 113] width 258 height 83
click at [111, 150] on span "START QUIZ" at bounding box center [100, 152] width 21 height 4
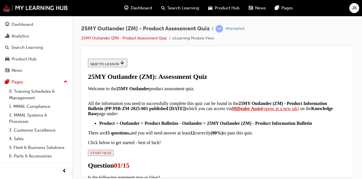
radio input "true"
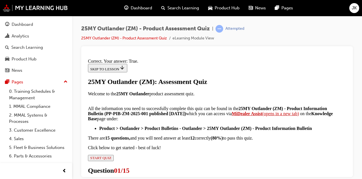
scroll to position [157, 0]
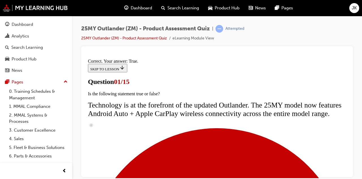
scroll to position [113, 0]
radio input "true"
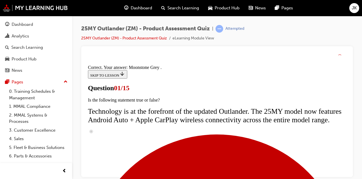
scroll to position [228, 0]
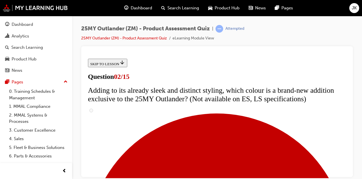
scroll to position [85, 0]
checkbox input "true"
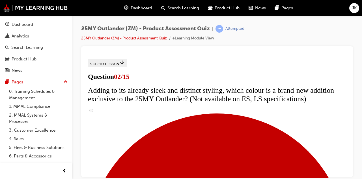
checkbox input "true"
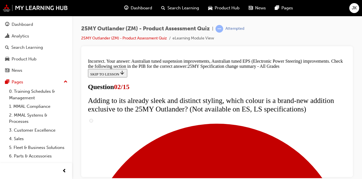
scroll to position [295, 0]
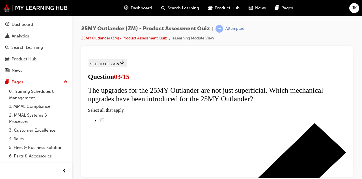
scroll to position [113, 0]
radio input "true"
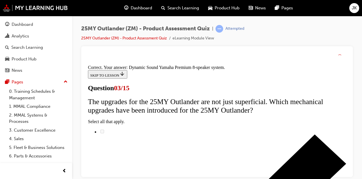
scroll to position [179, 0]
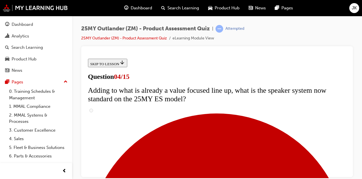
scroll to position [85, 0]
checkbox input "true"
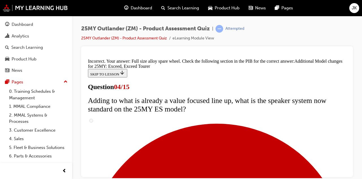
scroll to position [318, 0]
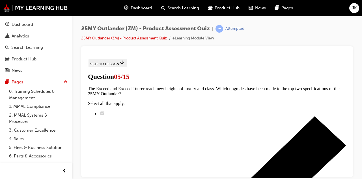
scroll to position [170, 0]
radio input "true"
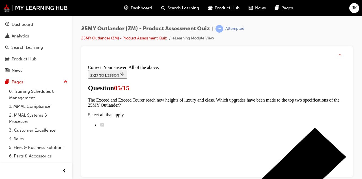
scroll to position [228, 0]
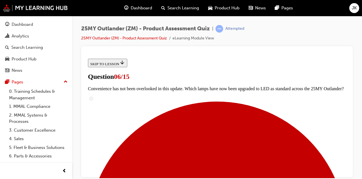
scroll to position [226, 0]
radio input "true"
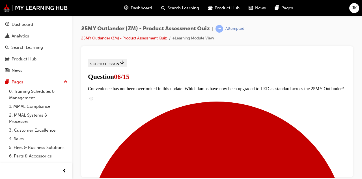
radio input "true"
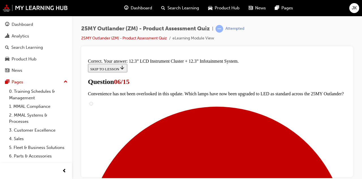
scroll to position [292, 0]
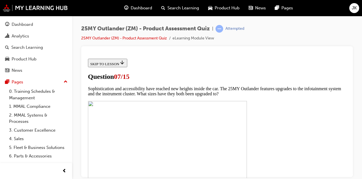
scroll to position [198, 0]
checkbox input "true"
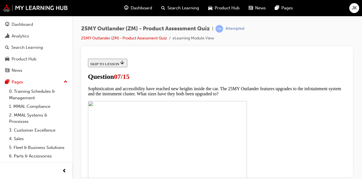
checkbox input "true"
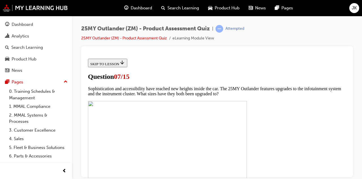
checkbox input "true"
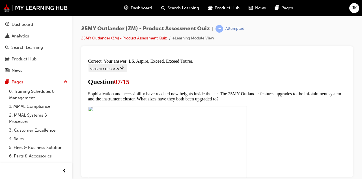
scroll to position [323, 0]
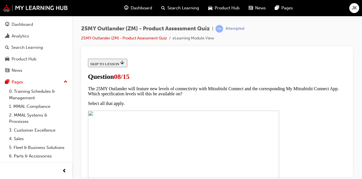
scroll to position [85, 0]
radio input "true"
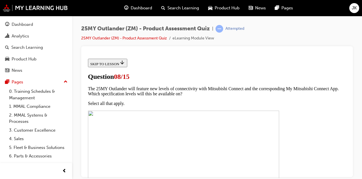
radio input "true"
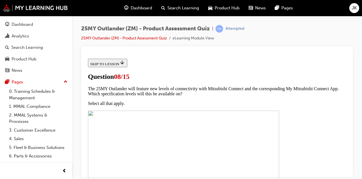
radio input "true"
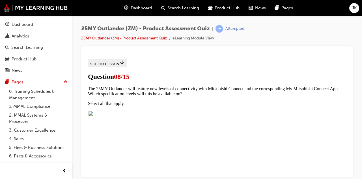
drag, startPoint x: 224, startPoint y: 101, endPoint x: 134, endPoint y: 85, distance: 92.0
copy span "The top grade Exceed Tourer features a new sound system called Dynamic Sound YA…"
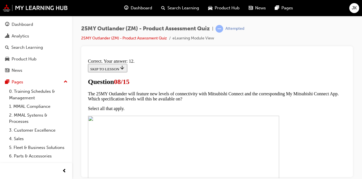
scroll to position [42, 0]
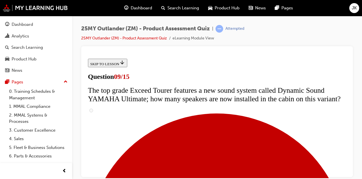
scroll to position [283, 0]
radio input "true"
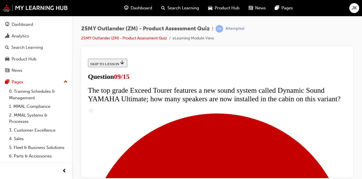
radio input "true"
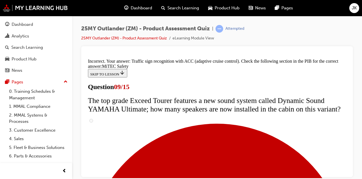
scroll to position [430, 0]
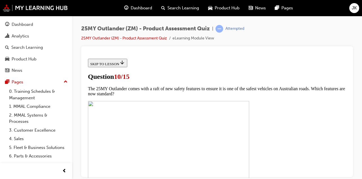
scroll to position [255, 0]
checkbox input "true"
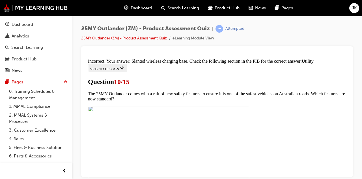
scroll to position [360, 0]
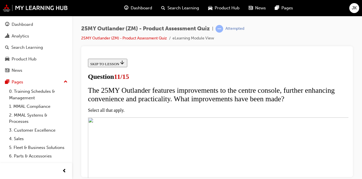
scroll to position [57, 0]
checkbox input "true"
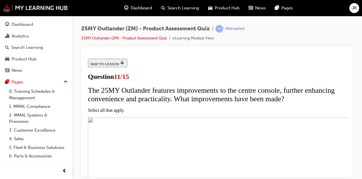
checkbox input "true"
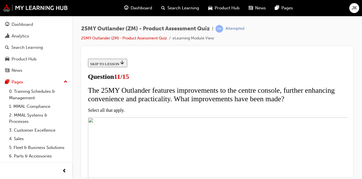
checkbox input "true"
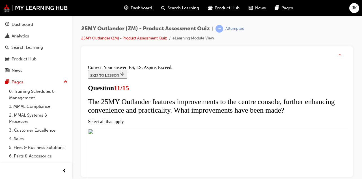
scroll to position [215, 0]
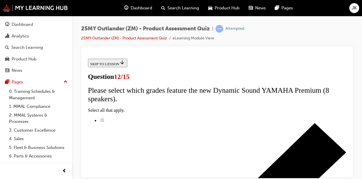
scroll to position [57, 0]
radio input "true"
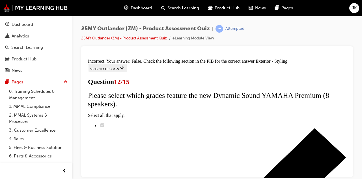
scroll to position [199, 0]
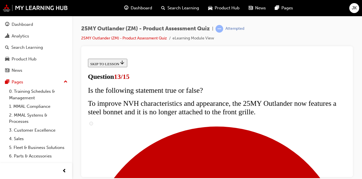
scroll to position [170, 0]
radio input "true"
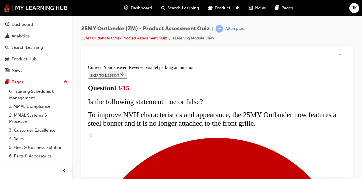
scroll to position [228, 0]
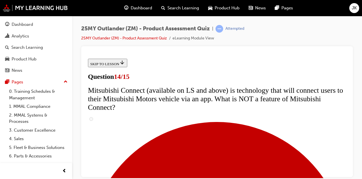
scroll to position [291, 0]
radio input "true"
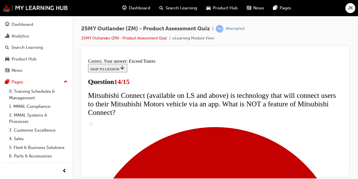
scroll to position [307, 0]
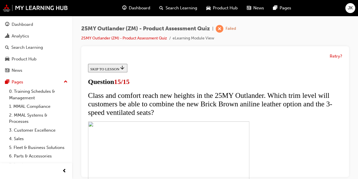
scroll to position [85, 0]
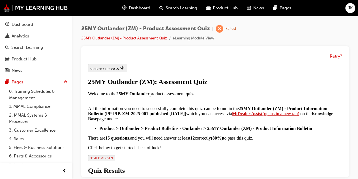
scroll to position [183, 0]
click at [113, 155] on span "TAKE AGAIN" at bounding box center [101, 157] width 23 height 4
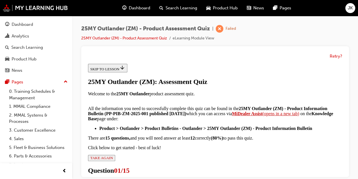
radio input "true"
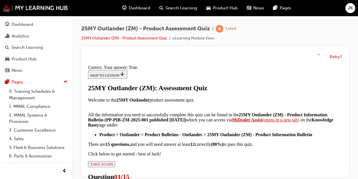
scroll to position [157, 0]
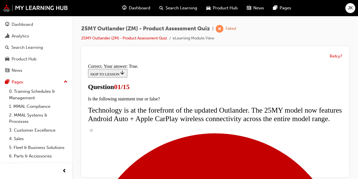
scroll to position [113, 0]
radio input "true"
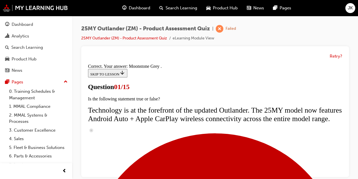
scroll to position [228, 0]
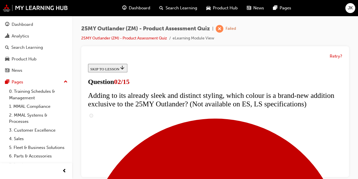
scroll to position [113, 0]
checkbox input "true"
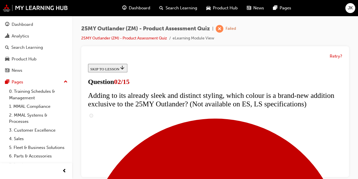
checkbox input "true"
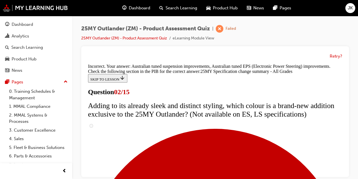
scroll to position [295, 0]
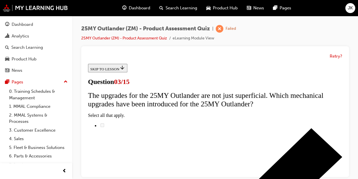
scroll to position [85, 0]
radio input "true"
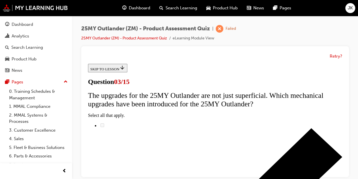
radio input "true"
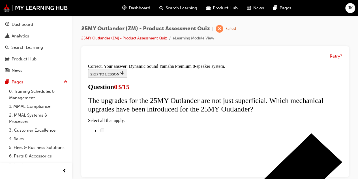
scroll to position [179, 0]
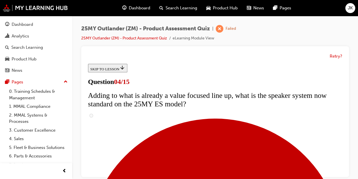
scroll to position [85, 0]
checkbox input "true"
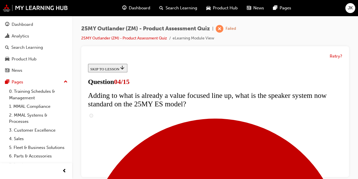
scroll to position [252, 0]
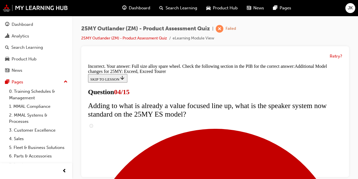
scroll to position [318, 0]
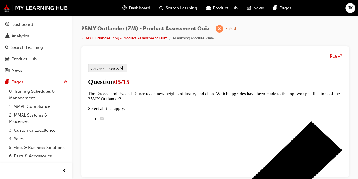
scroll to position [141, 0]
radio input "true"
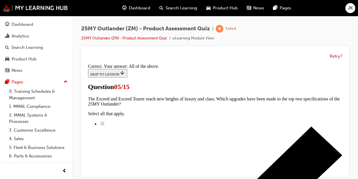
scroll to position [228, 0]
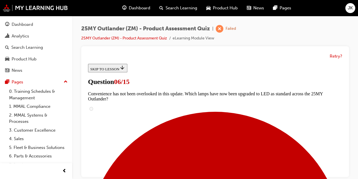
scroll to position [198, 0]
radio input "true"
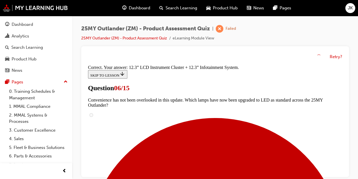
scroll to position [290, 0]
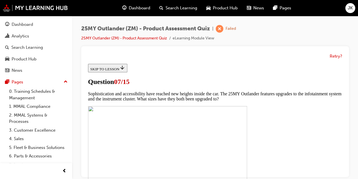
scroll to position [226, 0]
checkbox input "true"
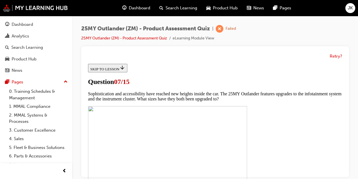
checkbox input "true"
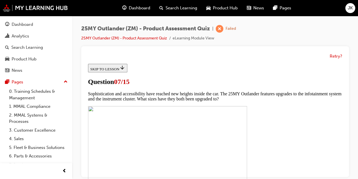
checkbox input "true"
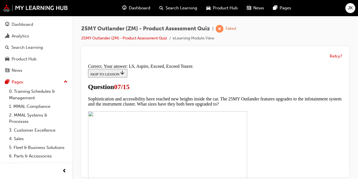
scroll to position [321, 0]
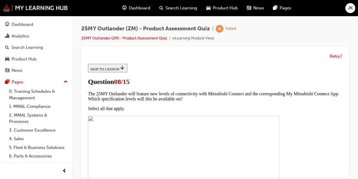
scroll to position [57, 0]
radio input "true"
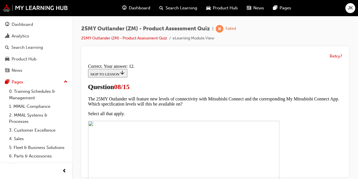
scroll to position [183, 0]
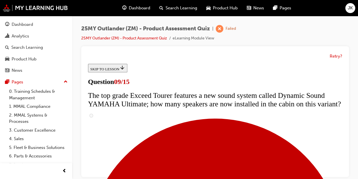
scroll to position [311, 0]
radio input "true"
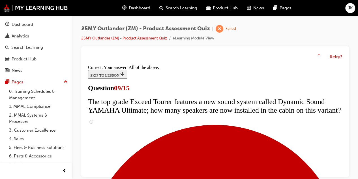
scroll to position [387, 0]
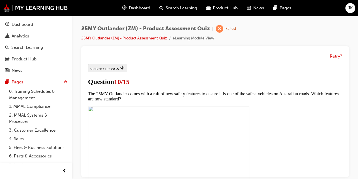
scroll to position [141, 0]
checkbox input "true"
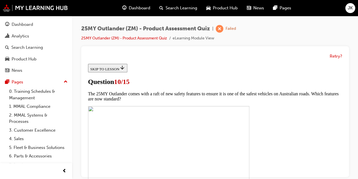
checkbox input "true"
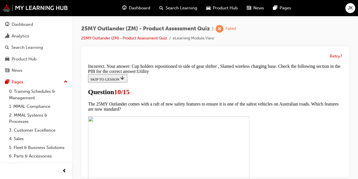
scroll to position [360, 0]
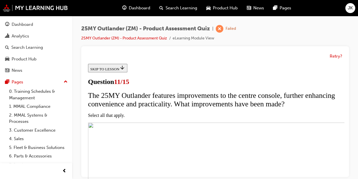
scroll to position [113, 0]
checkbox input "true"
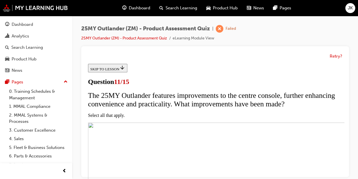
checkbox input "true"
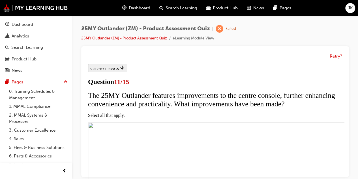
checkbox input "true"
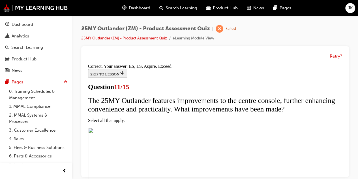
scroll to position [215, 0]
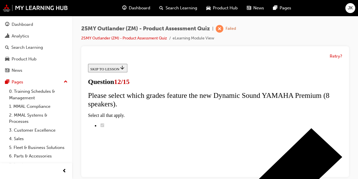
scroll to position [57, 0]
radio input "true"
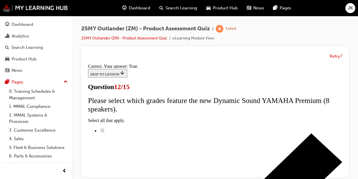
scroll to position [157, 0]
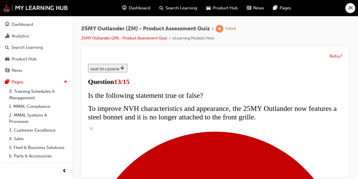
scroll to position [198, 0]
radio input "true"
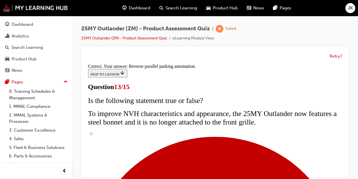
scroll to position [228, 0]
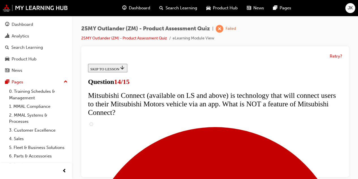
scroll to position [255, 0]
radio input "true"
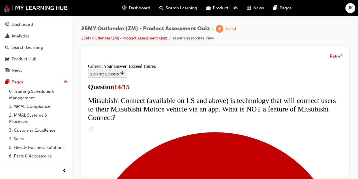
scroll to position [307, 0]
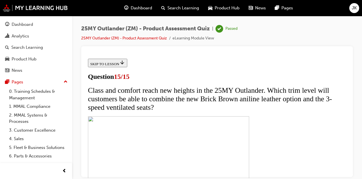
scroll to position [166, 0]
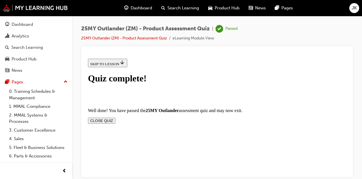
click at [115, 117] on button "CLOSE QUIZ" at bounding box center [101, 120] width 27 height 6
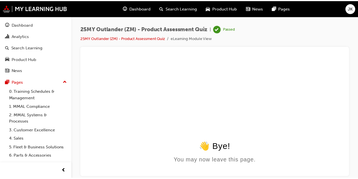
scroll to position [0, 0]
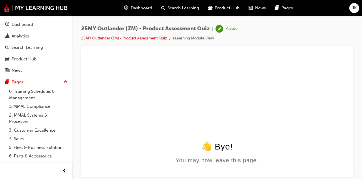
click at [177, 10] on span "Search Learning" at bounding box center [184, 8] width 32 height 7
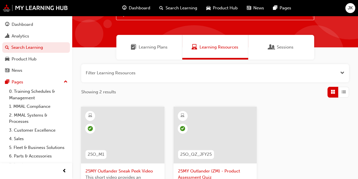
scroll to position [57, 0]
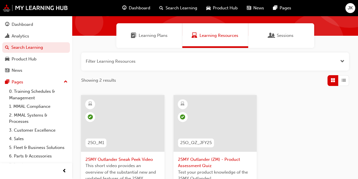
scroll to position [28, 0]
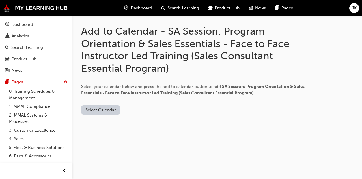
click at [97, 111] on button "Select Calendar" at bounding box center [100, 109] width 39 height 9
click at [99, 124] on div "Outlook.com" at bounding box center [101, 123] width 34 height 7
click at [141, 113] on button "Add to Calendar" at bounding box center [148, 109] width 40 height 9
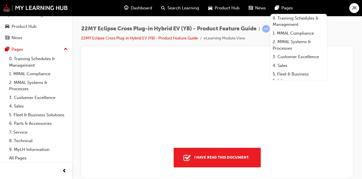
scroll to position [2915, 0]
click at [340, 30] on div "22MY Eclipse Cross Plug-in Hybrid EV (YB) - Product Feature Guide | Attempted 2…" at bounding box center [217, 35] width 272 height 21
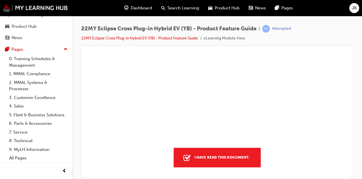
scroll to position [5490, 0]
type input "80"
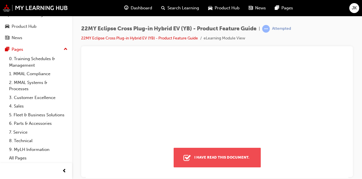
scroll to position [6707, 0]
click at [207, 160] on div "I have read this document." at bounding box center [222, 157] width 60 height 10
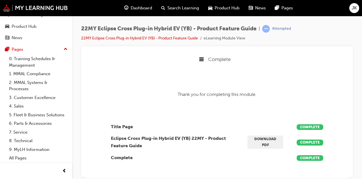
scroll to position [9, 0]
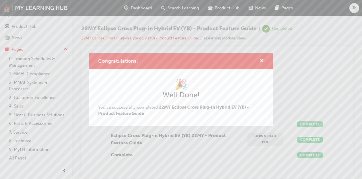
click at [259, 59] on div "Congratulations!" at bounding box center [259, 60] width 9 height 7
click at [260, 59] on span "cross-icon" at bounding box center [262, 61] width 4 height 5
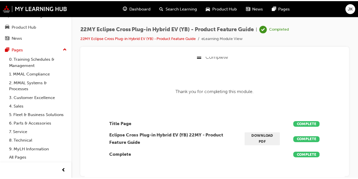
scroll to position [5, 0]
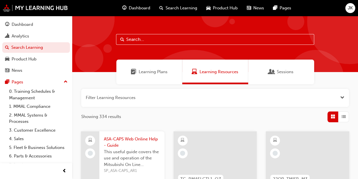
click at [139, 72] on span "Learning Plans" at bounding box center [153, 71] width 29 height 7
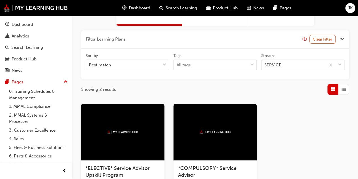
scroll to position [16, 0]
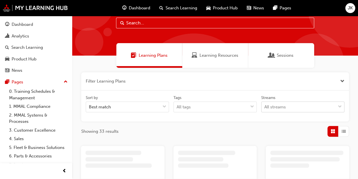
click at [344, 105] on body "Your version of Internet Explorer is outdated and not supported. Please upgrade…" at bounding box center [179, 73] width 358 height 179
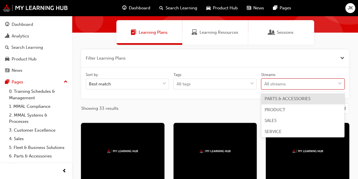
scroll to position [44, 0]
click at [288, 101] on div "SALES" at bounding box center [302, 98] width 83 height 11
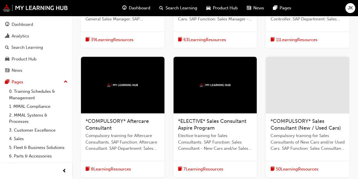
scroll to position [286, 0]
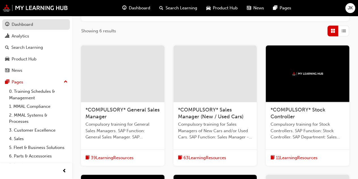
click at [19, 22] on div "Dashboard" at bounding box center [23, 24] width 22 height 7
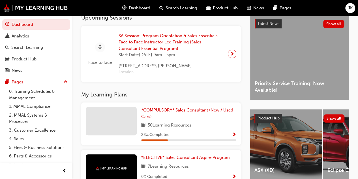
scroll to position [117, 0]
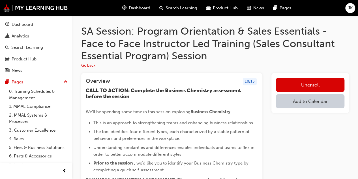
click at [306, 102] on button "Add to Calendar" at bounding box center [310, 101] width 68 height 14
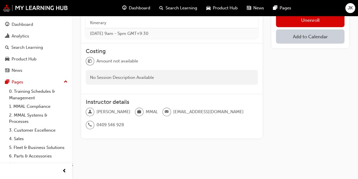
scroll to position [635, 0]
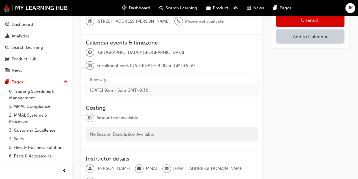
click at [303, 38] on button "Add to Calendar" at bounding box center [310, 36] width 68 height 14
click at [303, 67] on div "Office 365" at bounding box center [303, 65] width 20 height 7
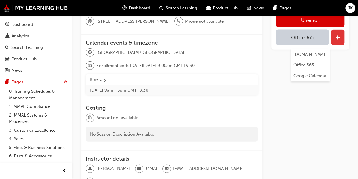
click at [339, 38] on span "plus-icon" at bounding box center [337, 38] width 5 height 6
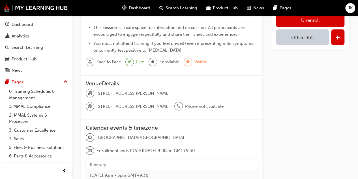
scroll to position [522, 0]
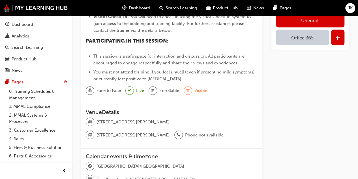
click at [309, 40] on button "Office 365" at bounding box center [302, 37] width 53 height 16
click at [304, 56] on div "[DOMAIN_NAME]" at bounding box center [310, 56] width 34 height 7
click at [299, 34] on button "[DOMAIN_NAME]" at bounding box center [302, 37] width 53 height 16
click at [337, 36] on span "plus-icon" at bounding box center [337, 38] width 5 height 6
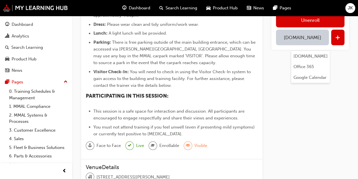
scroll to position [465, 0]
